Goal: Task Accomplishment & Management: Manage account settings

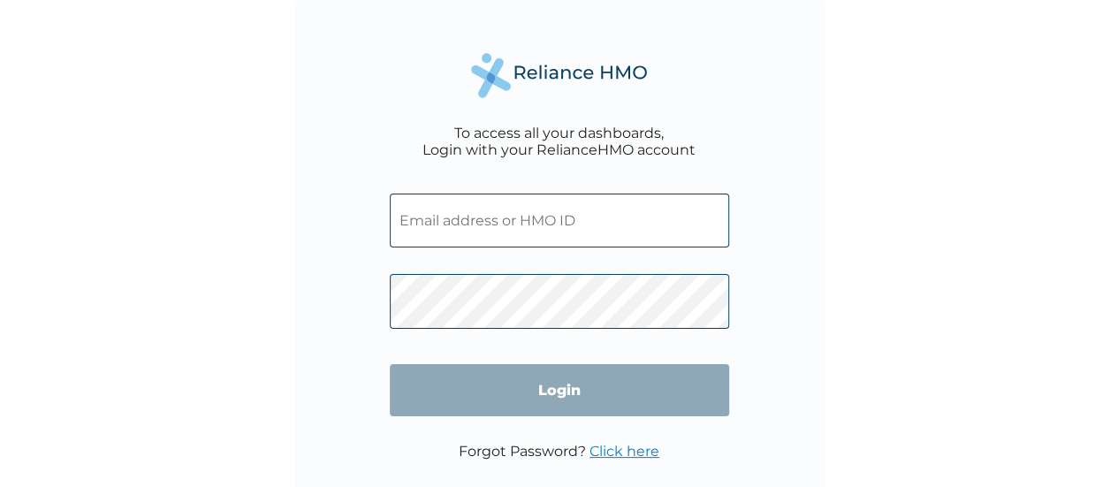
type input "[EMAIL_ADDRESS][DOMAIN_NAME]"
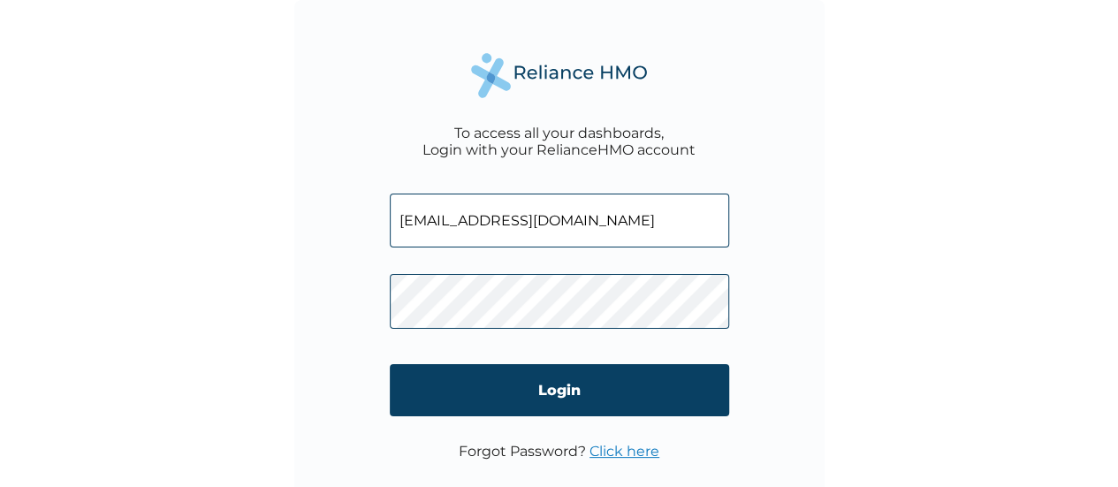
click at [615, 449] on link "Click here" at bounding box center [624, 451] width 70 height 17
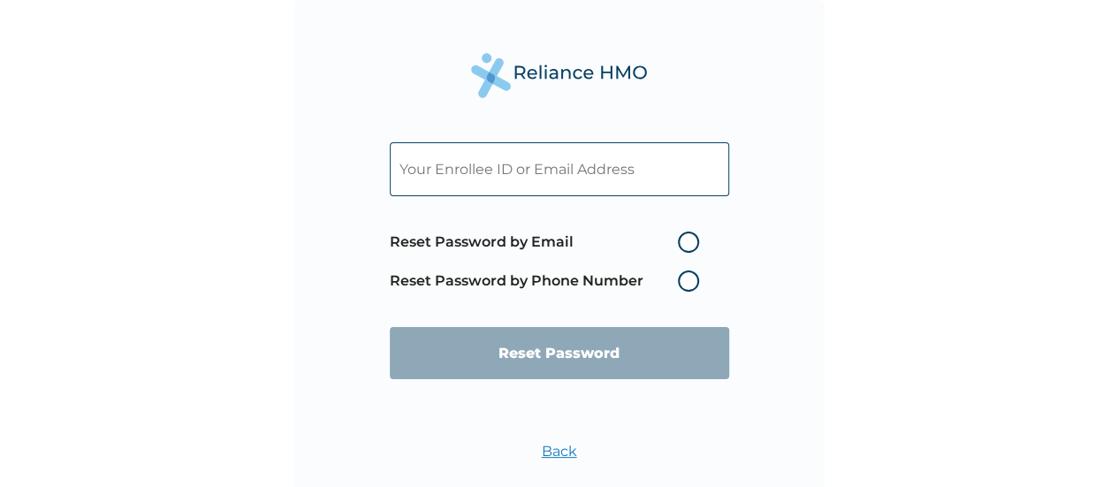
click at [471, 171] on input "text" at bounding box center [559, 169] width 339 height 54
paste input "Eneanoh"
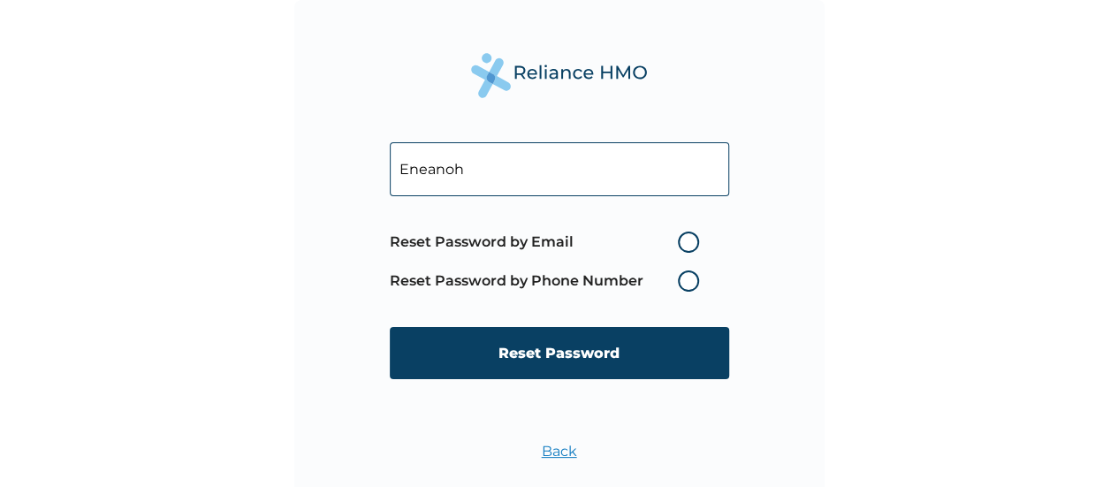
click at [424, 166] on input "Eneanoh" at bounding box center [559, 169] width 339 height 54
paste input "[EMAIL_ADDRESS][DOMAIN_NAME]"
click at [424, 166] on input "[EMAIL_ADDRESS][DOMAIN_NAME]" at bounding box center [559, 169] width 339 height 54
type input "[EMAIL_ADDRESS][DOMAIN_NAME]"
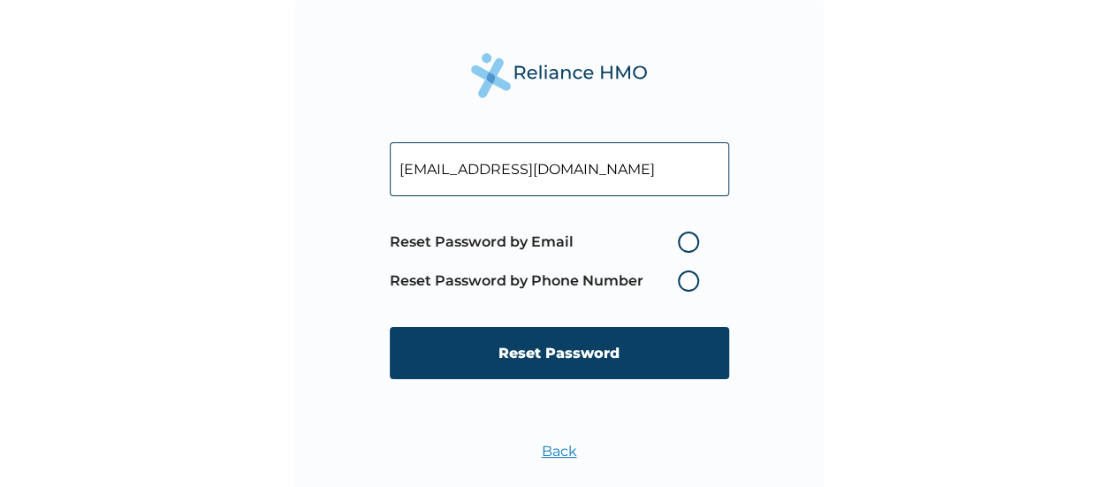
click at [687, 247] on label "Reset Password by Email" at bounding box center [549, 242] width 318 height 21
click at [681, 247] on input "Reset Password by Email" at bounding box center [667, 242] width 28 height 28
radio input "true"
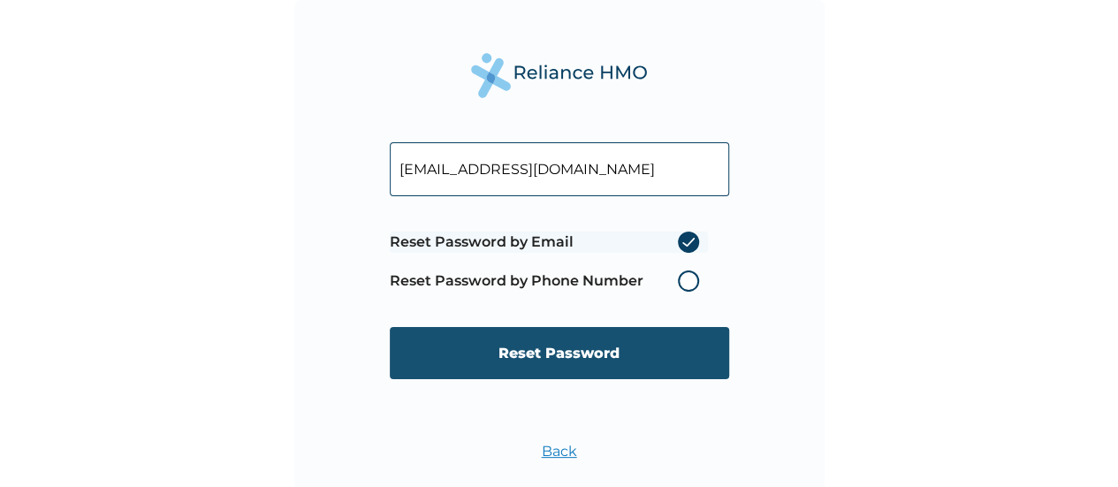
click at [572, 351] on input "Reset Password" at bounding box center [559, 353] width 339 height 52
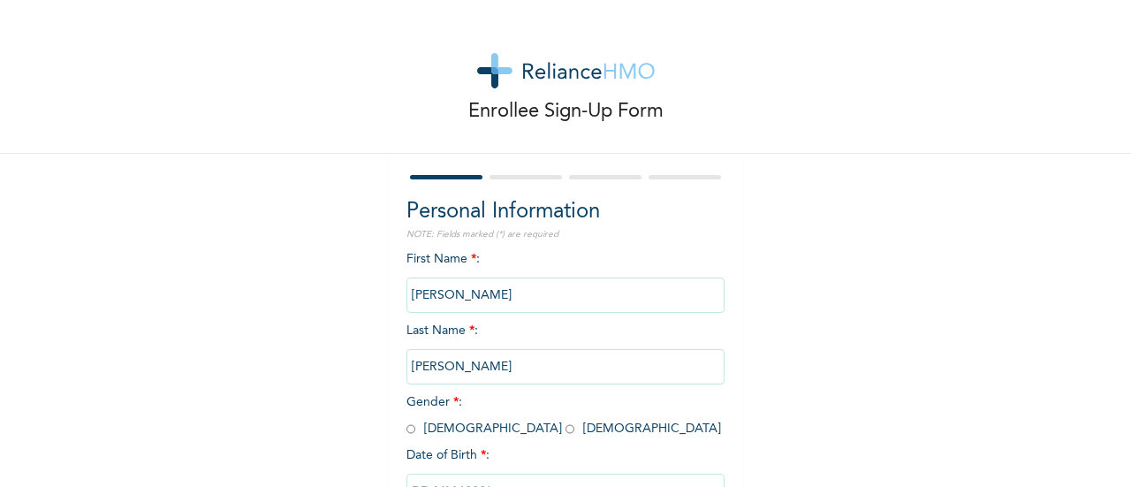
click at [803, 234] on div "Enrollee Sign-Up Form Personal Information NOTE: Fields marked (*) are required…" at bounding box center [565, 304] width 1131 height 608
